Goal: Transaction & Acquisition: Purchase product/service

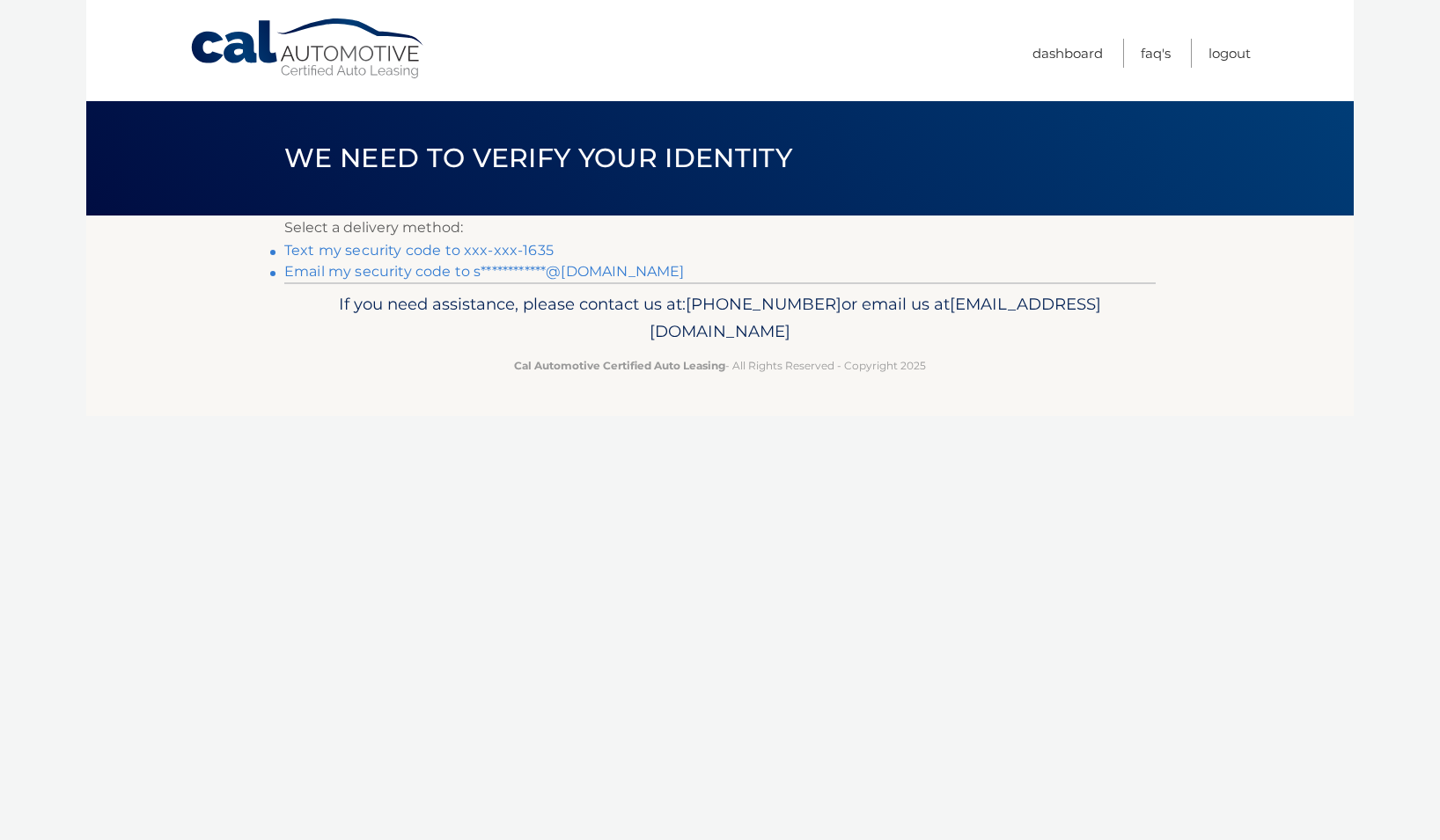
click at [407, 248] on link "Text my security code to xxx-xxx-1635" at bounding box center [418, 250] width 269 height 17
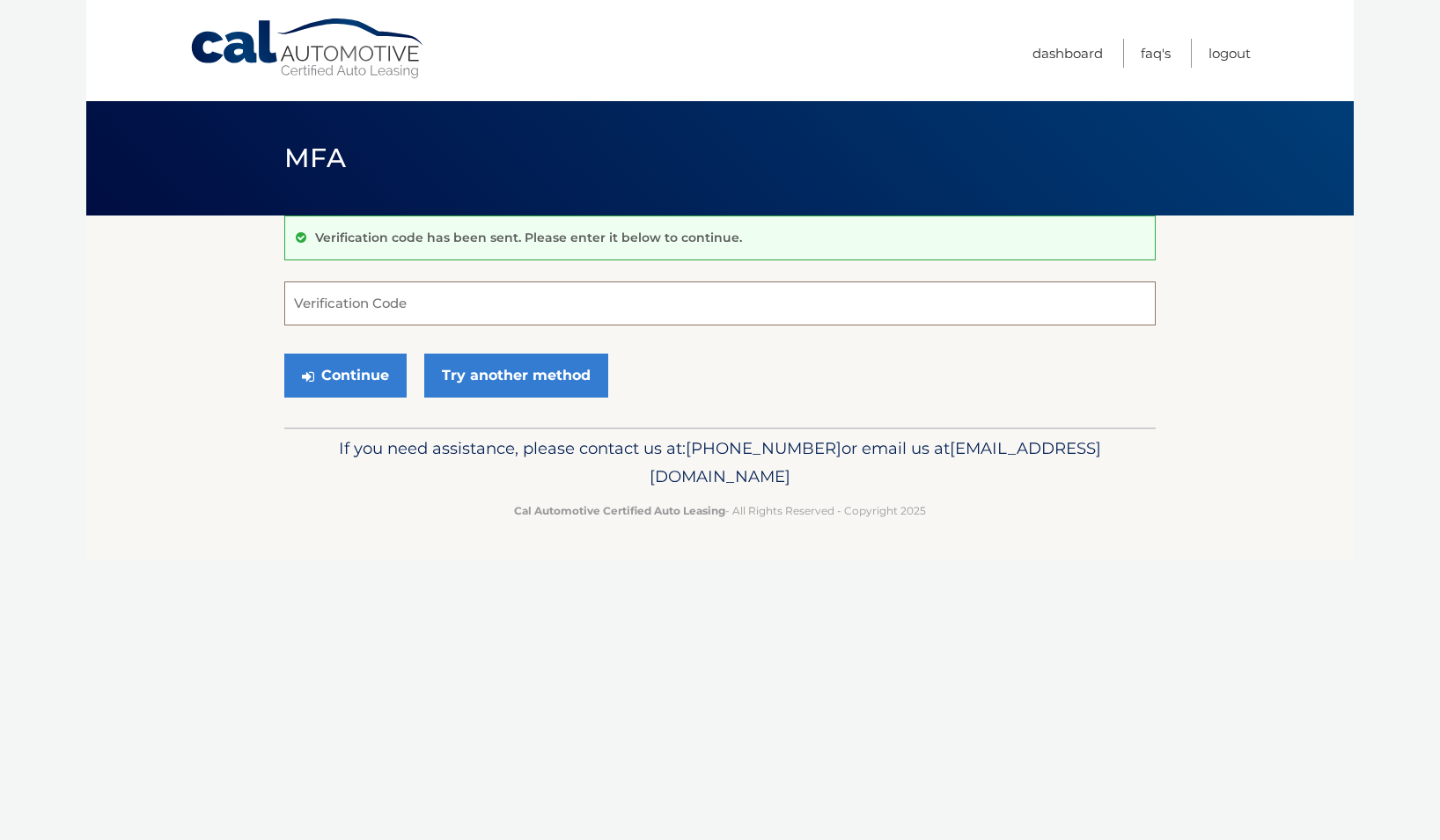
click at [382, 308] on input "Verification Code" at bounding box center [719, 303] width 871 height 44
type input "258191"
click at [301, 378] on button "Continue" at bounding box center [345, 375] width 122 height 44
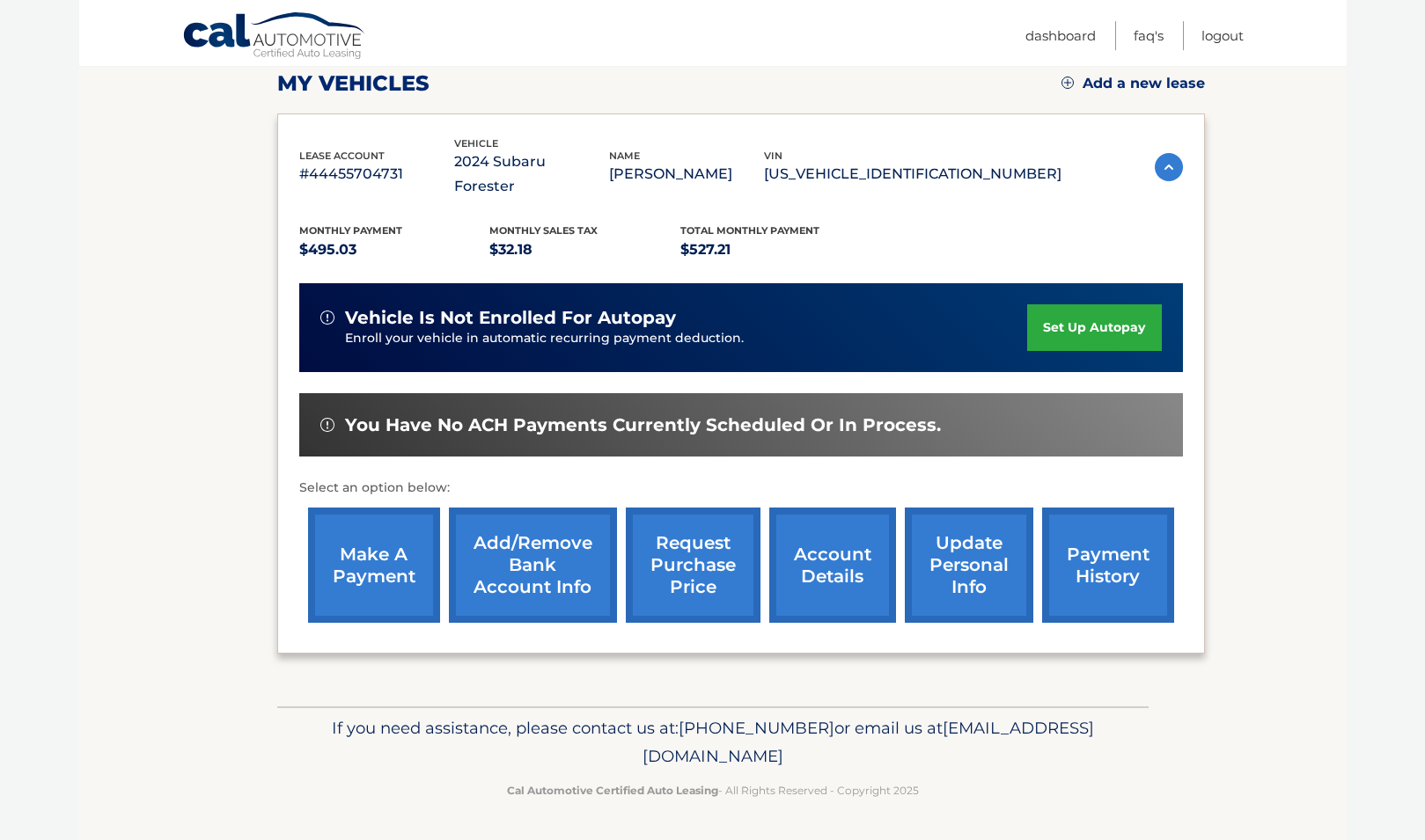
scroll to position [269, 0]
click at [395, 535] on link "make a payment" at bounding box center [374, 565] width 132 height 115
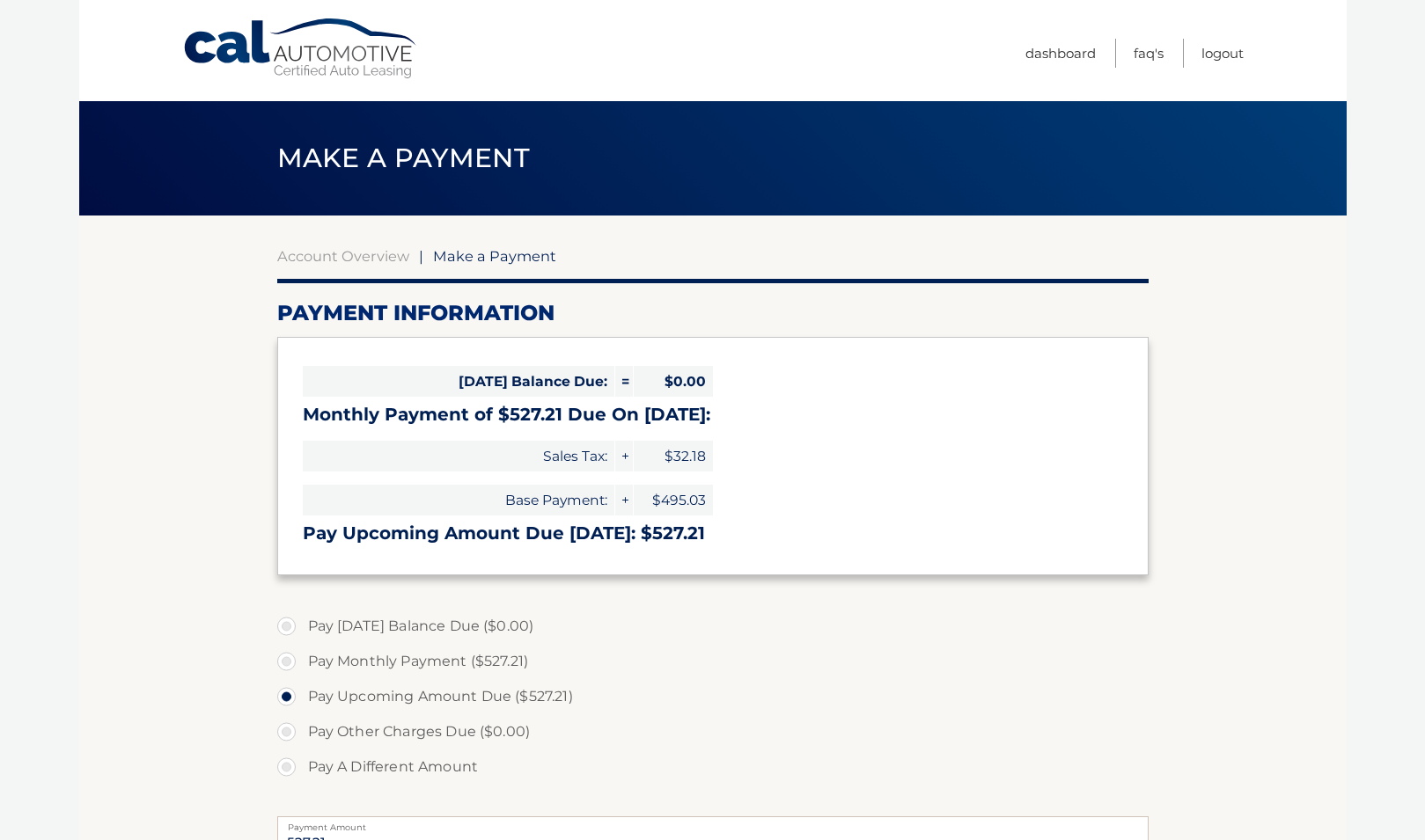
select select "NjFlY2EzMzUtYjJkZC00N2EyLTlkMGQtMGRhNjU4NTg0ZTI4"
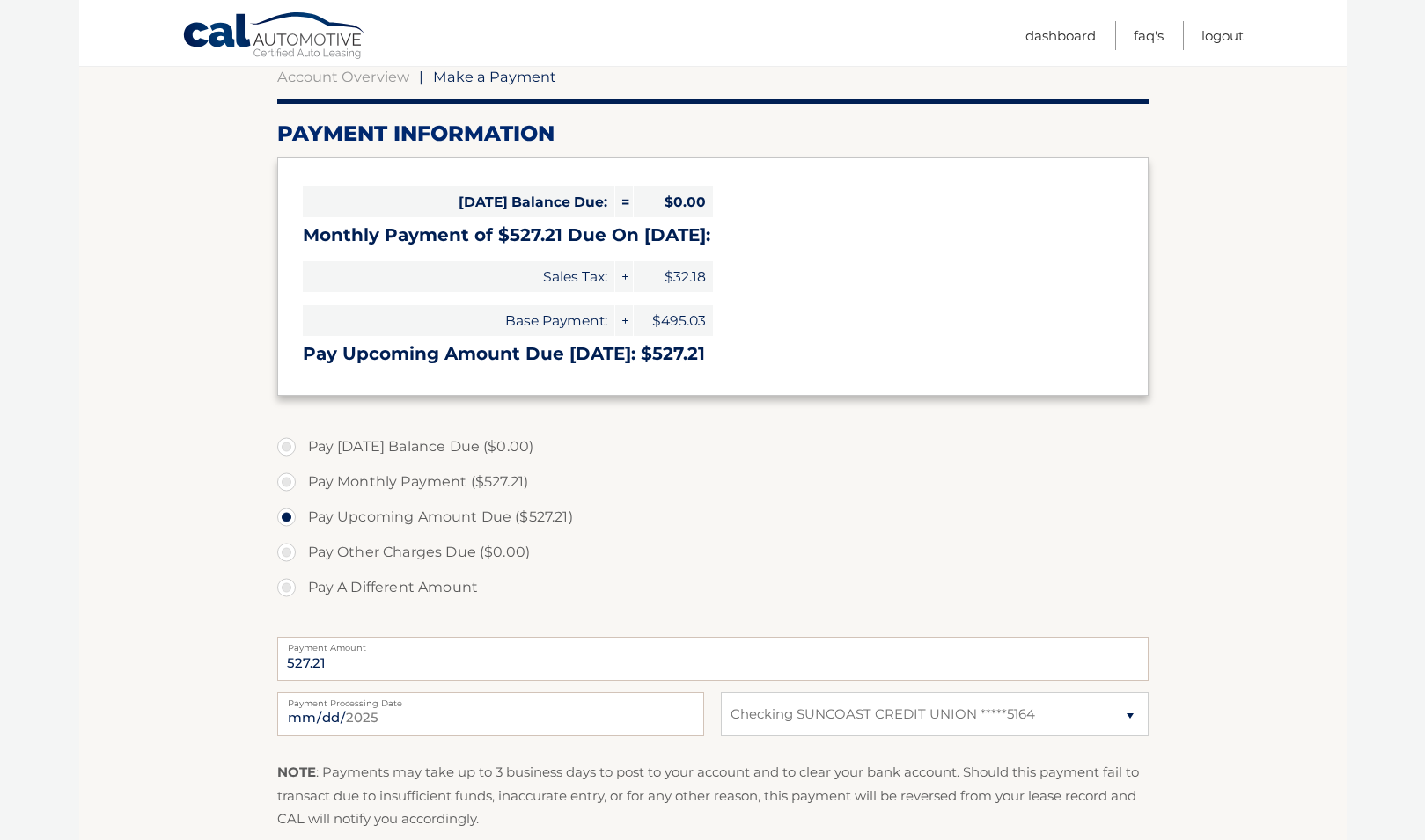
scroll to position [269, 0]
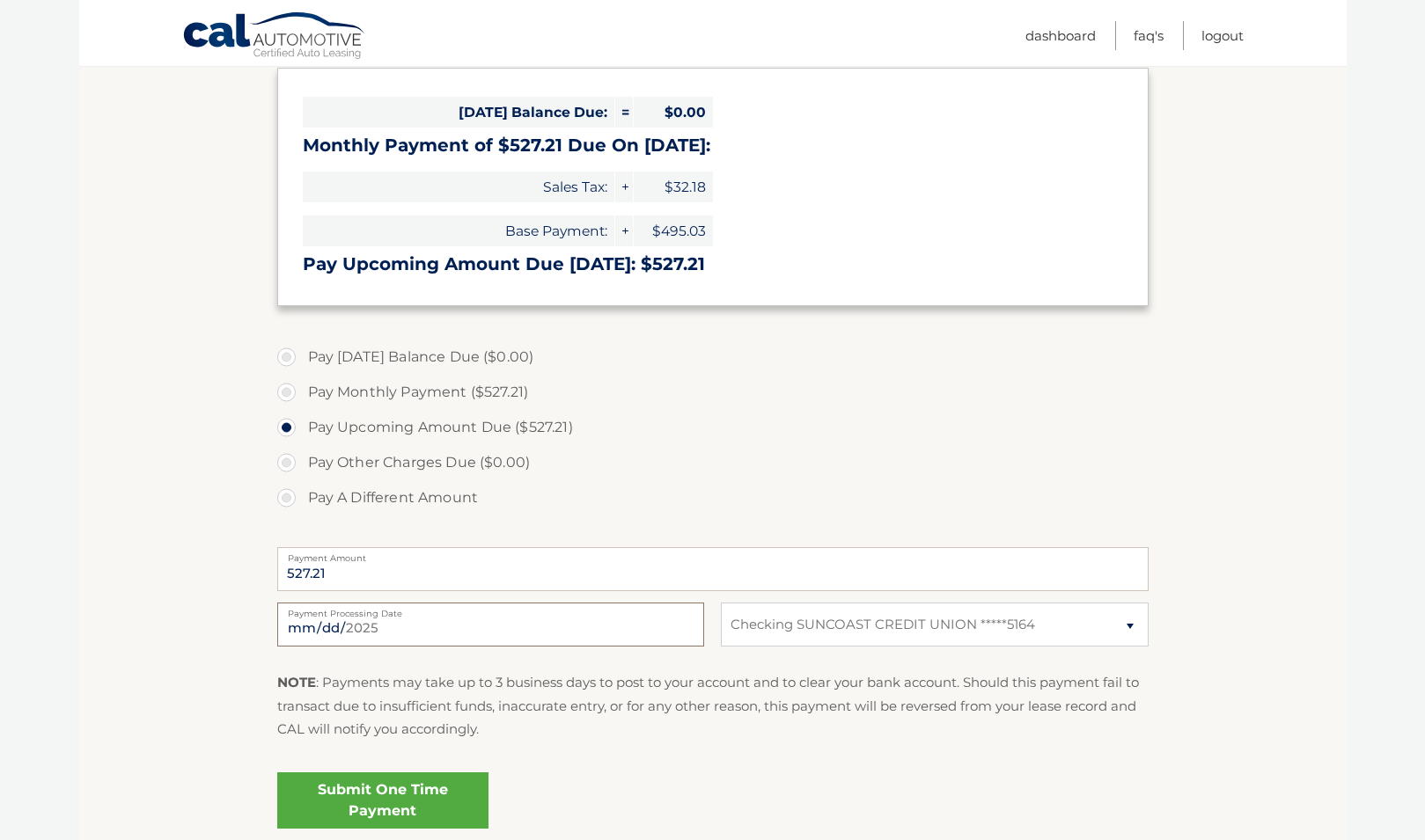
click at [684, 627] on input "[DATE]" at bounding box center [490, 624] width 427 height 44
click at [682, 627] on input "[DATE]" at bounding box center [490, 624] width 427 height 44
type input "[DATE]"
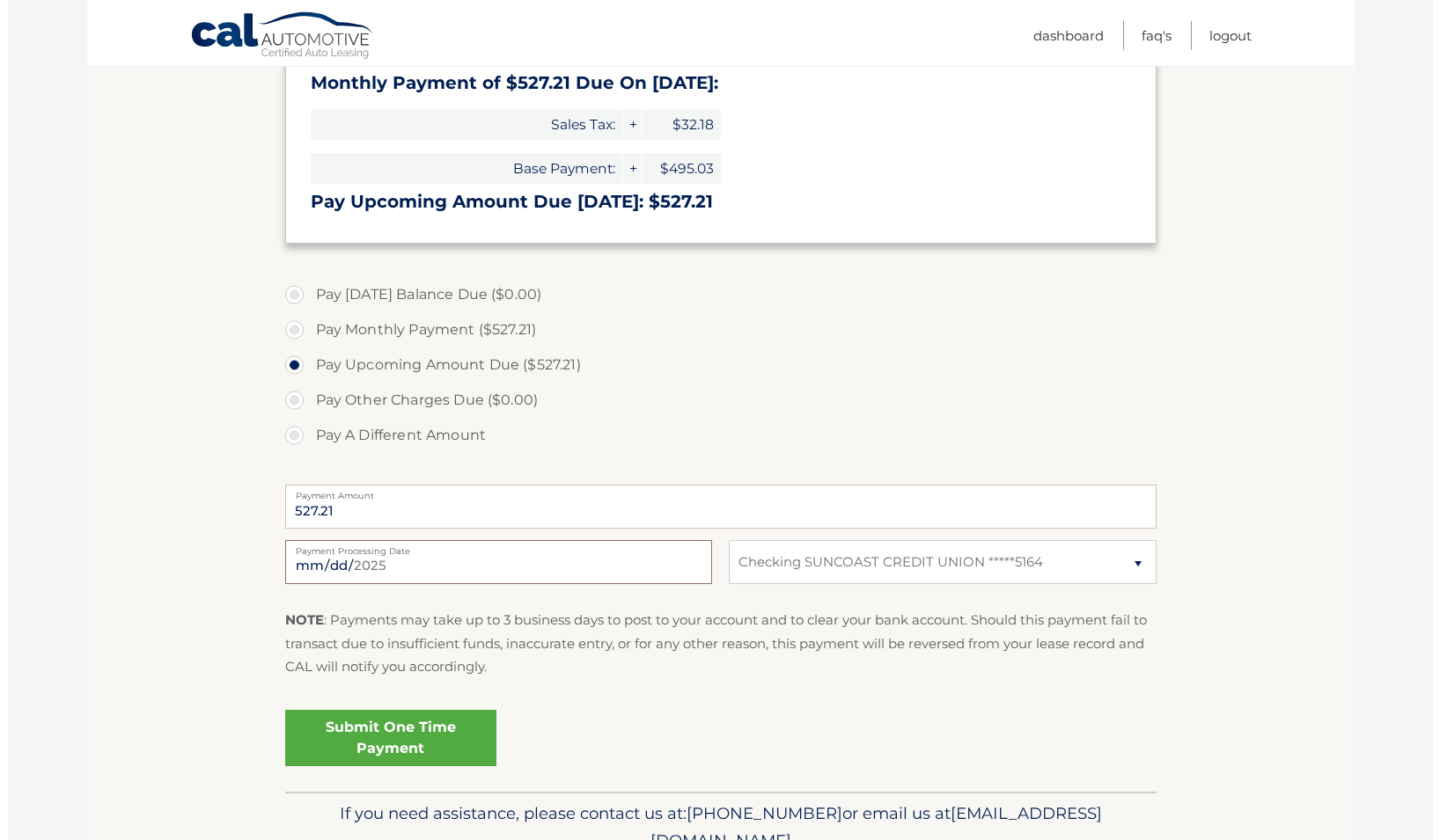
scroll to position [359, 0]
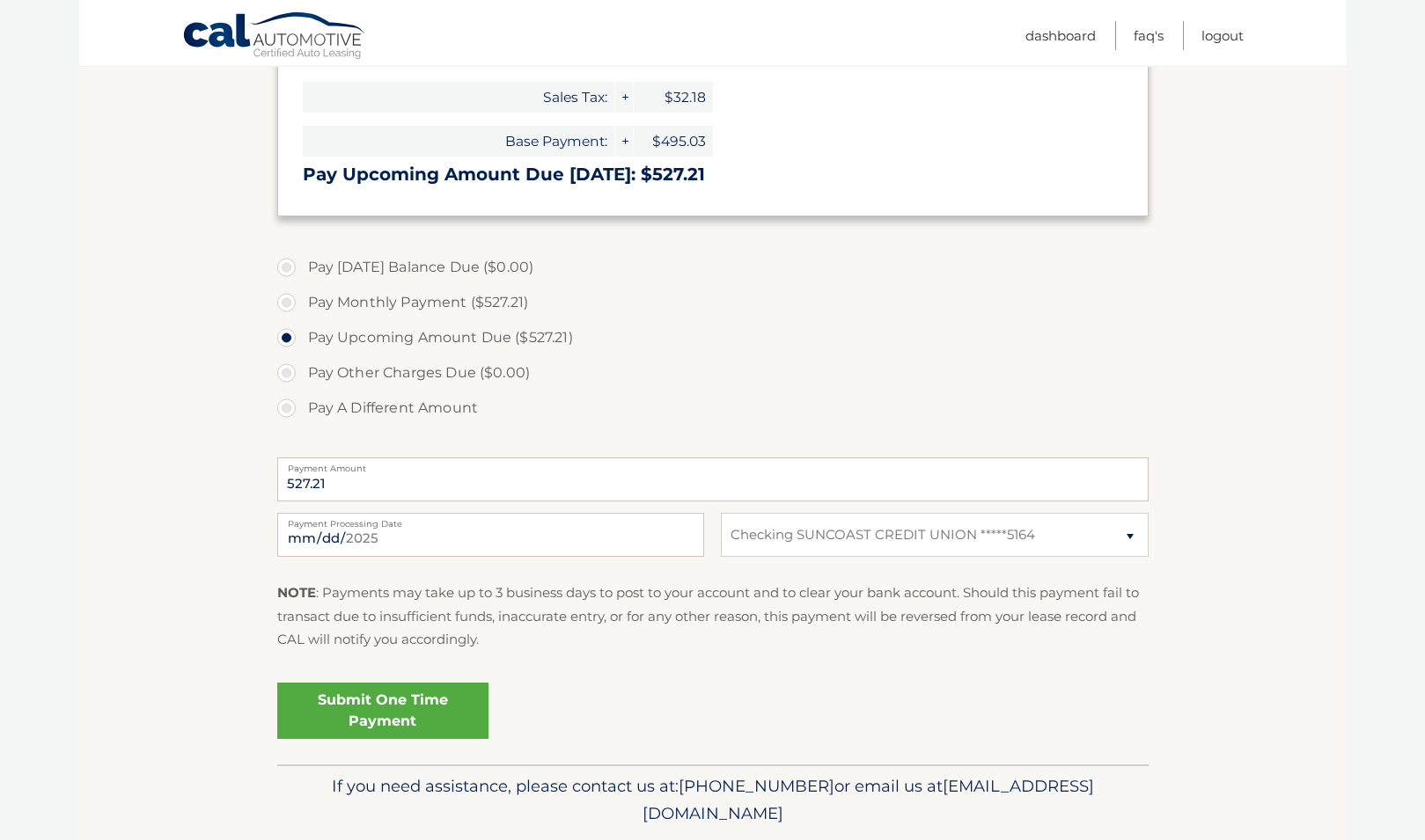
click at [437, 705] on link "Submit One Time Payment" at bounding box center [383, 711] width 211 height 56
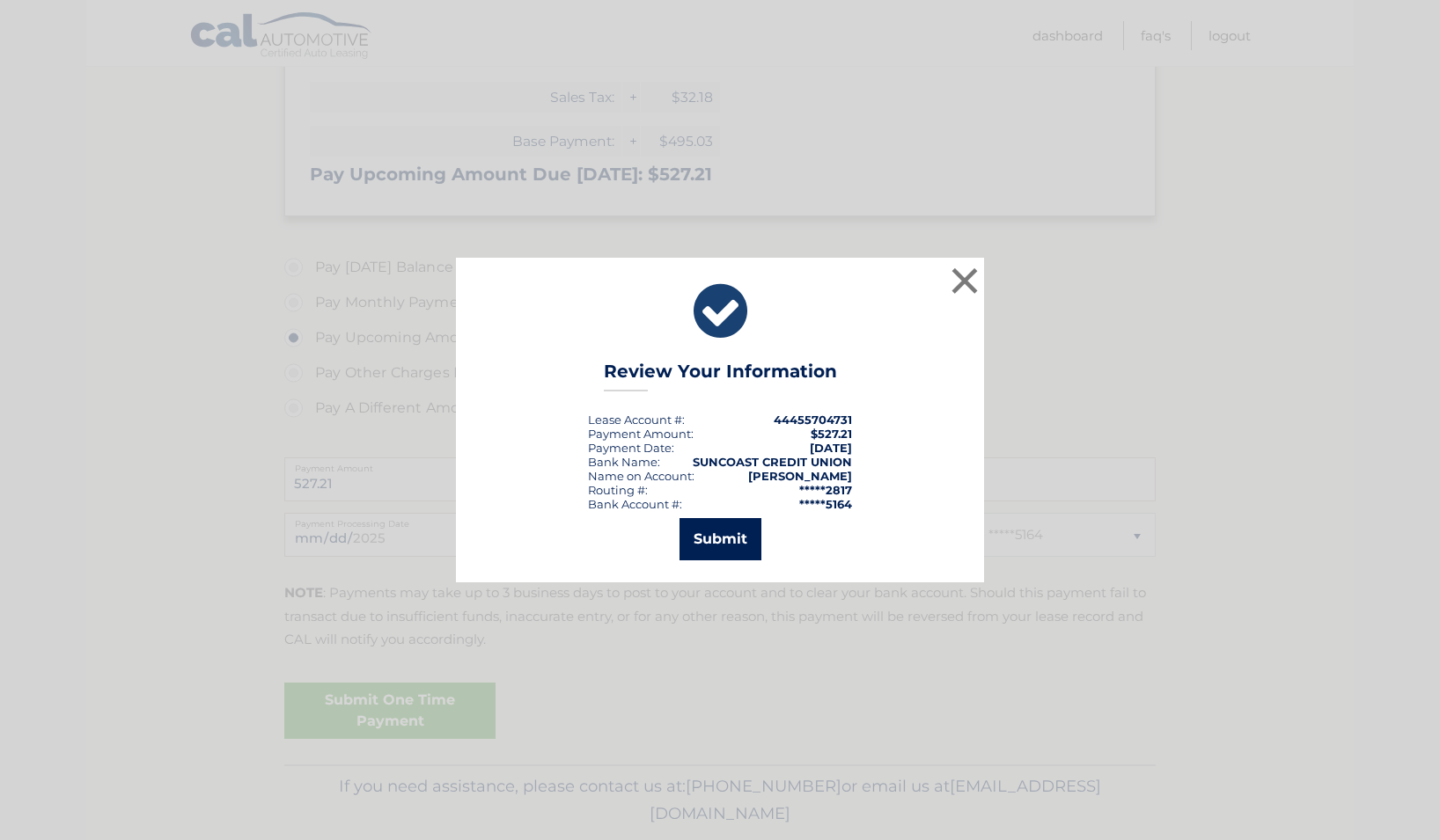
click at [717, 541] on button "Submit" at bounding box center [721, 539] width 82 height 42
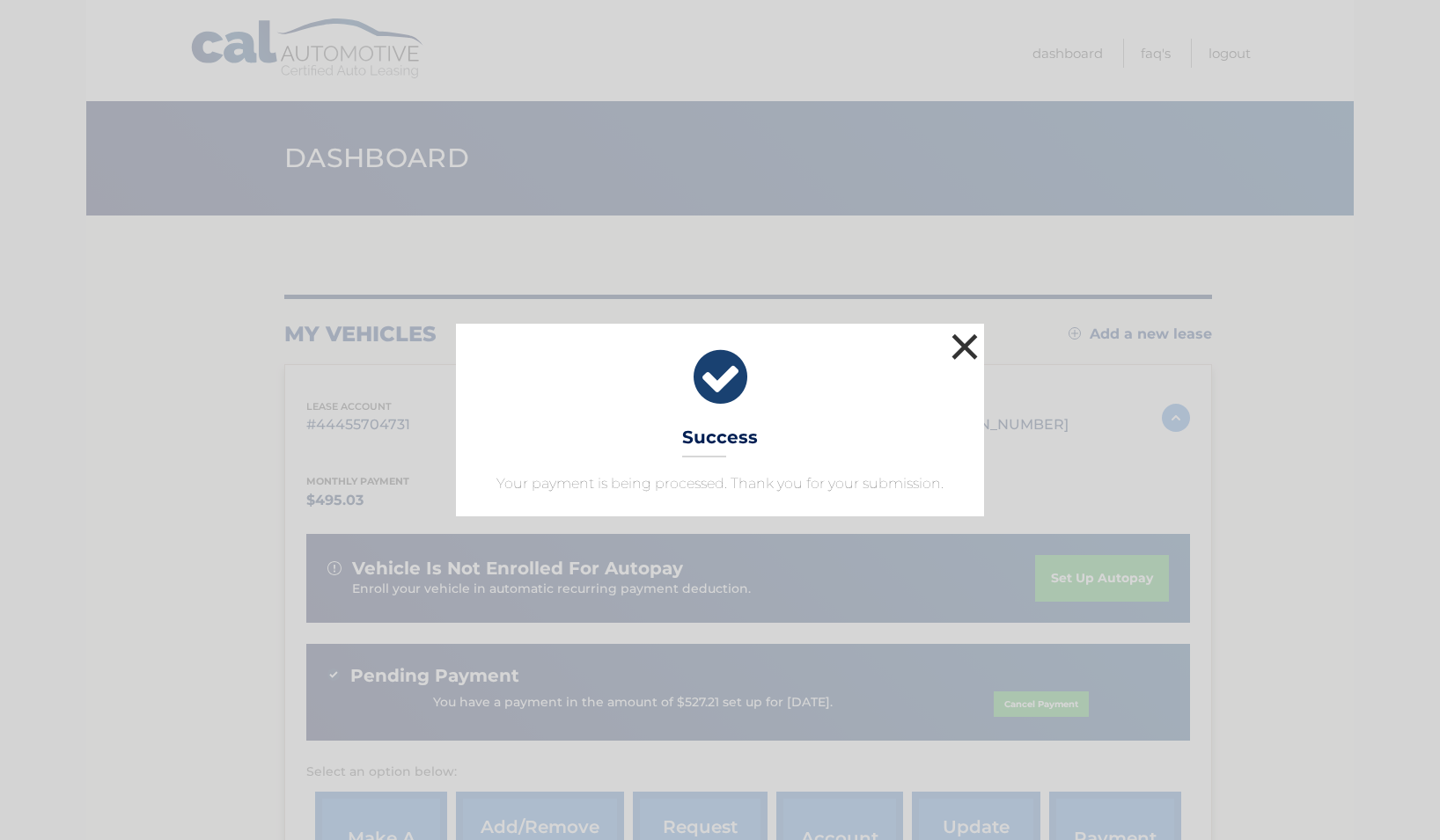
click at [966, 343] on button "×" at bounding box center [965, 347] width 35 height 35
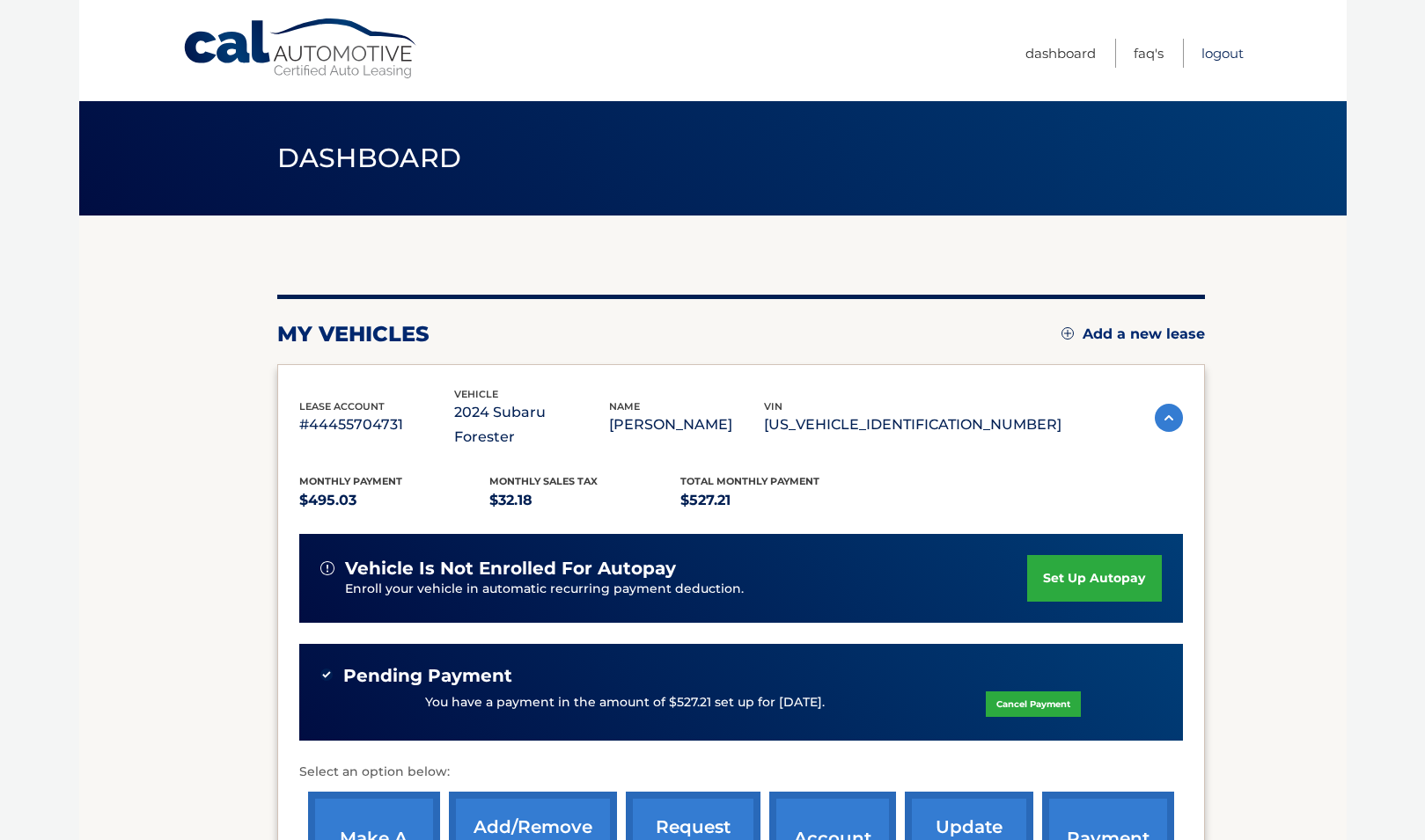
click at [1221, 50] on link "Logout" at bounding box center [1222, 52] width 42 height 29
